Goal: Find contact information

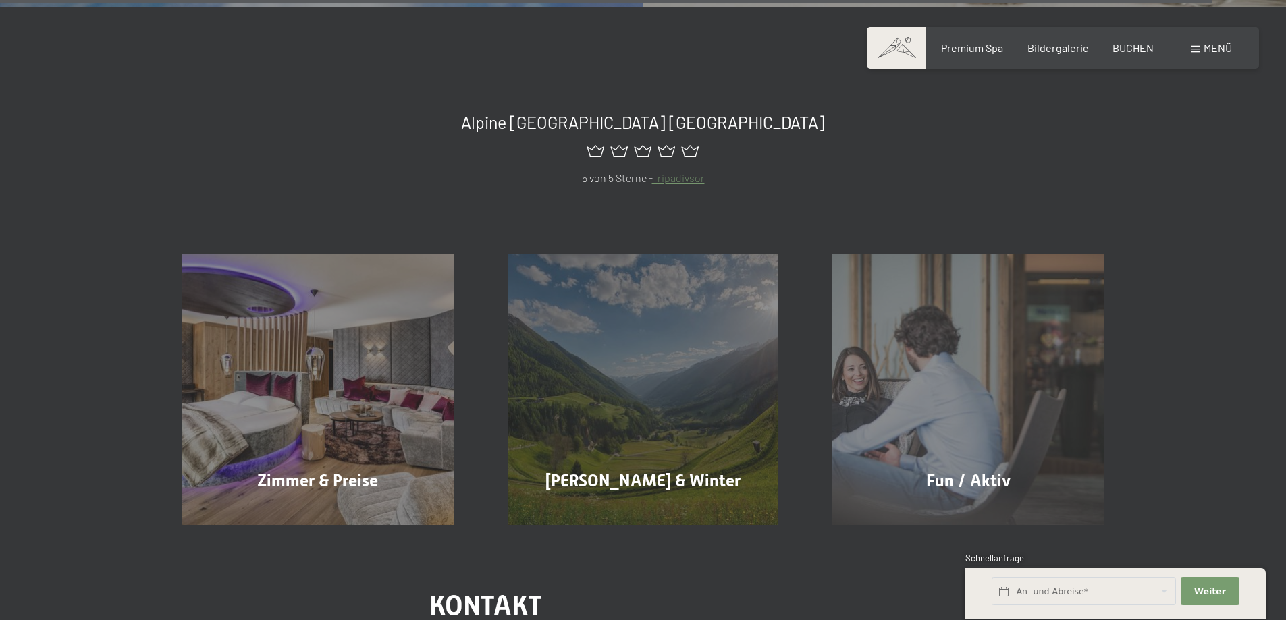
scroll to position [6749, 0]
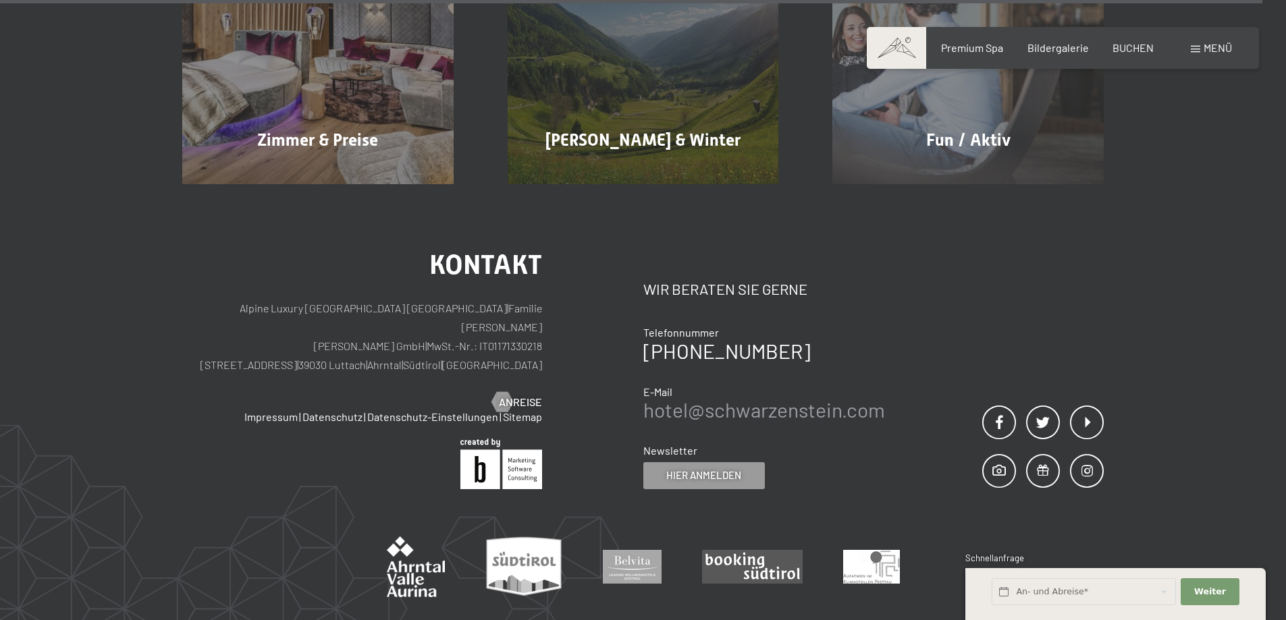
click at [751, 398] on link "hotel@ no-spam. schwarzenstein. no-spam. com" at bounding box center [764, 410] width 242 height 24
drag, startPoint x: 751, startPoint y: 342, endPoint x: 717, endPoint y: 364, distance: 40.4
click at [717, 364] on div "Kontakt Wir beraten Sie gerne Telefonnummer [PHONE_NUMBER] E-Mail hotel@ no-spa…" at bounding box center [764, 372] width 242 height 236
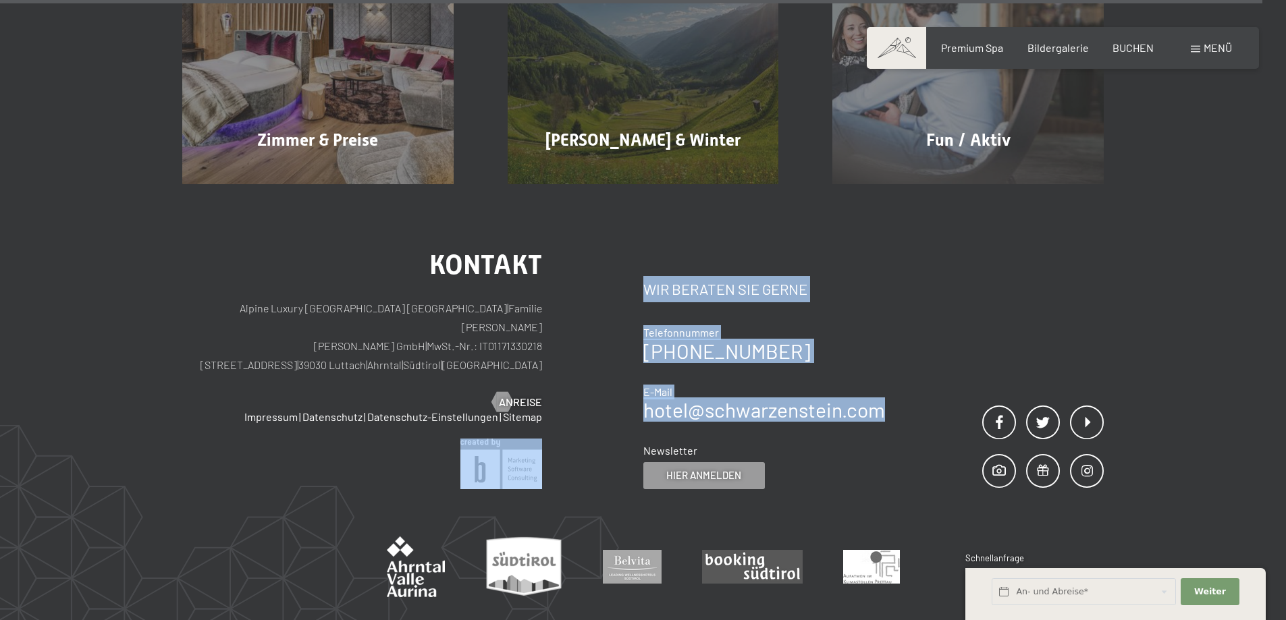
drag, startPoint x: 627, startPoint y: 346, endPoint x: 879, endPoint y: 348, distance: 251.7
click at [879, 348] on div "Kontakt Alpine Luxury SPA Resort SCHWARZENSTEIN | Familie [PERSON_NAME] [PERSON…" at bounding box center [642, 371] width 921 height 238
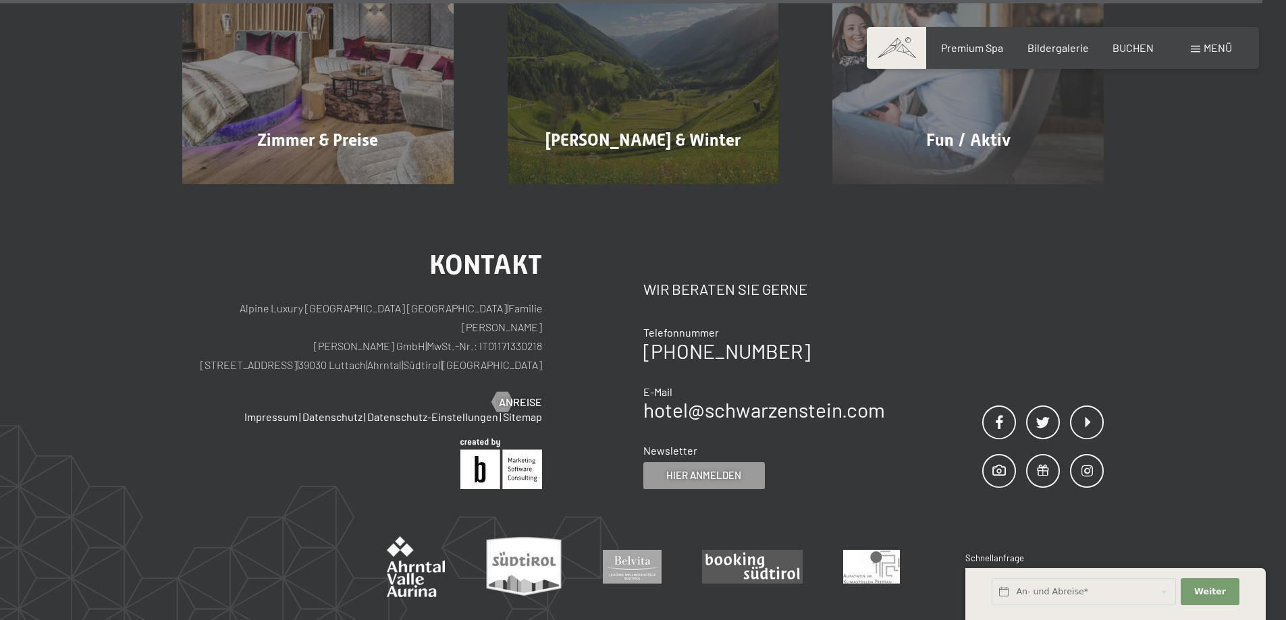
click at [883, 366] on div "Kontakt Wir beraten Sie gerne Telefonnummer [PHONE_NUMBER] E-Mail hotel@ no-spa…" at bounding box center [764, 372] width 242 height 236
drag, startPoint x: 896, startPoint y: 349, endPoint x: 648, endPoint y: 355, distance: 247.8
click at [648, 355] on div "Kontakt Wir beraten Sie gerne Telefonnummer [PHONE_NUMBER] E-Mail hotel@ no-spa…" at bounding box center [873, 371] width 461 height 238
copy link "hotel@ no-spam. schwarzenstein. no-spam. com"
